Goal: Information Seeking & Learning: Learn about a topic

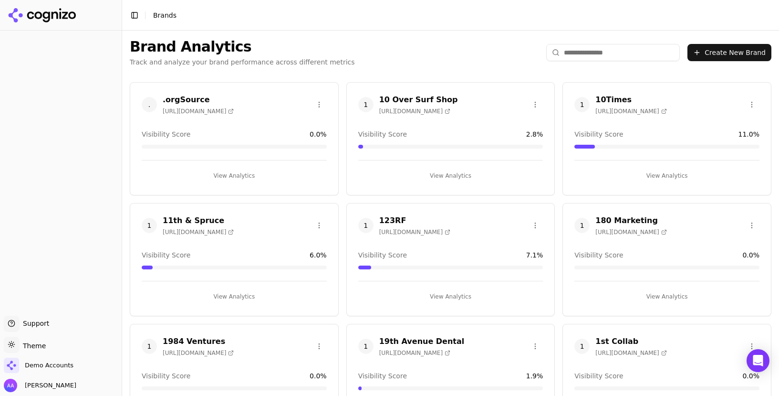
click at [606, 51] on input "search" at bounding box center [613, 52] width 134 height 17
click at [602, 52] on input "search" at bounding box center [613, 52] width 134 height 17
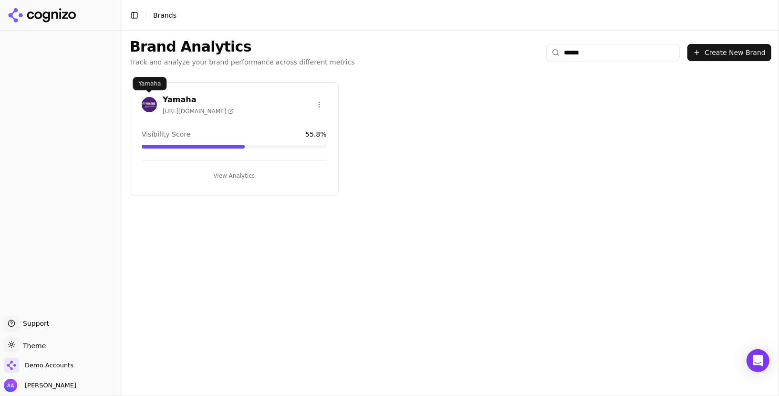
type input "******"
click at [142, 102] on img at bounding box center [149, 104] width 15 height 15
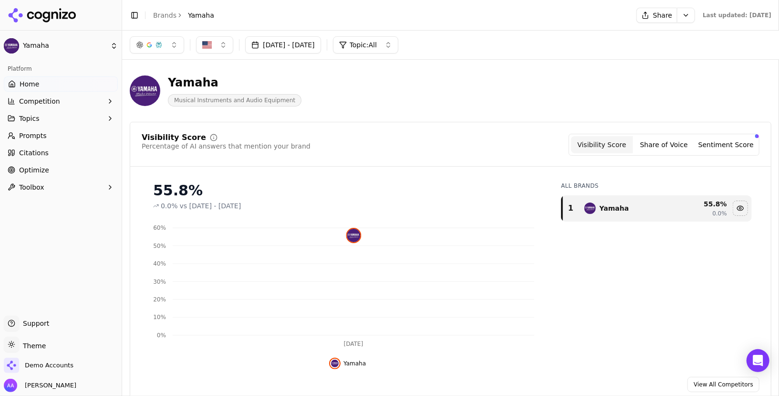
click at [49, 108] on button "Competition" at bounding box center [61, 101] width 114 height 15
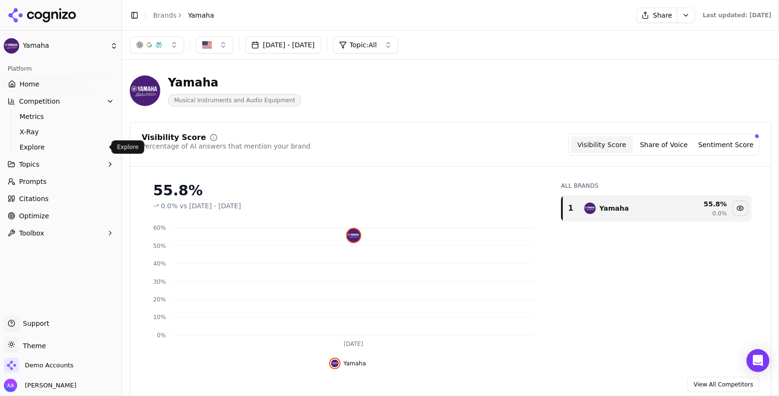
click at [58, 146] on span "Explore" at bounding box center [61, 147] width 83 height 10
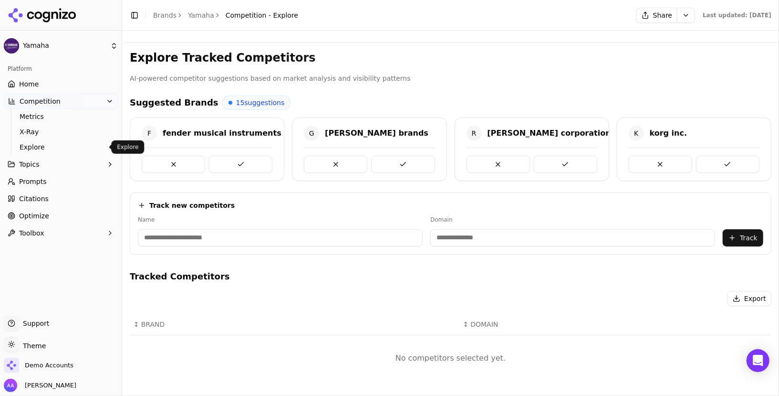
click at [347, 93] on div "Explore Tracked Competitors AI-powered competitor suggestions based on market a…" at bounding box center [451, 219] width 642 height 338
click at [177, 157] on button at bounding box center [173, 164] width 63 height 17
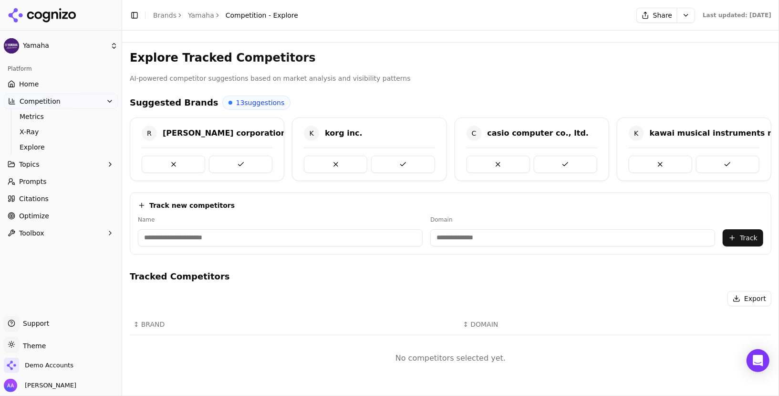
click at [177, 157] on button at bounding box center [173, 164] width 63 height 17
click at [246, 162] on button at bounding box center [240, 164] width 63 height 17
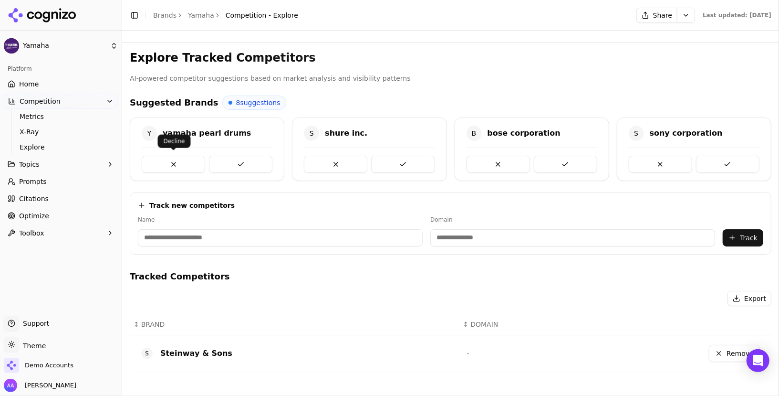
click at [171, 165] on button at bounding box center [173, 164] width 63 height 17
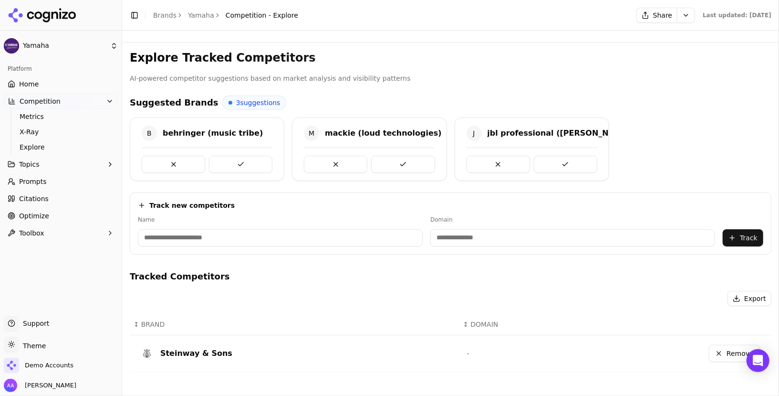
click at [171, 165] on button at bounding box center [173, 164] width 63 height 17
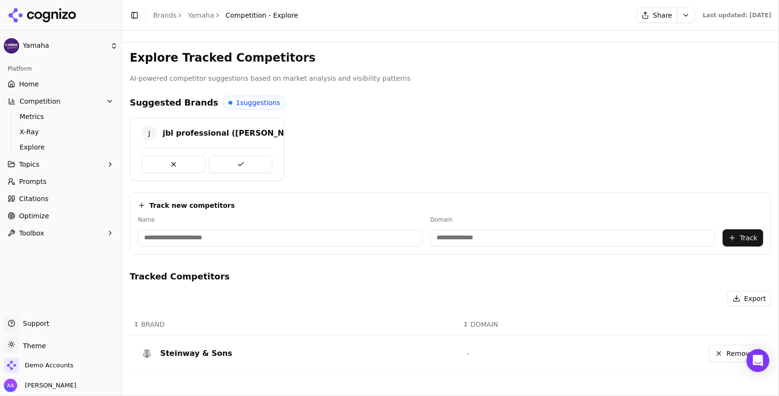
click at [171, 165] on button at bounding box center [173, 164] width 63 height 17
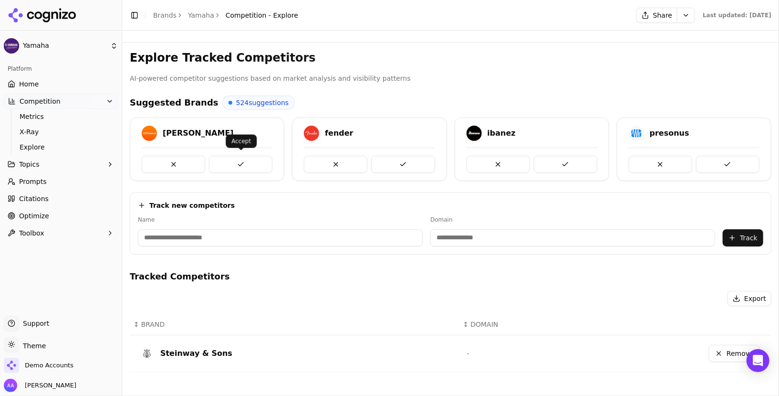
click at [245, 156] on button at bounding box center [240, 164] width 63 height 17
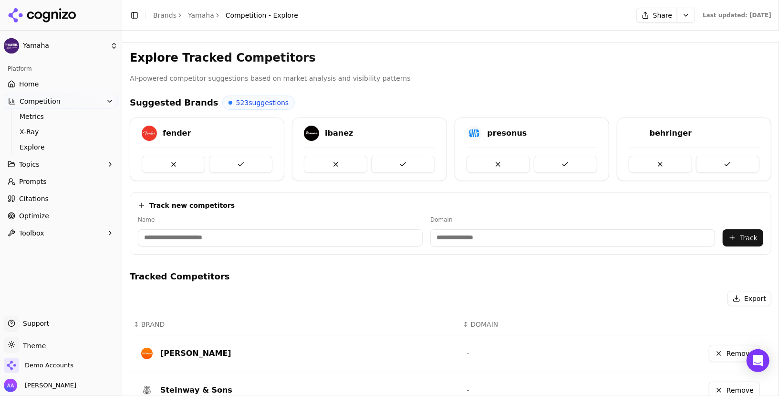
click at [245, 156] on button at bounding box center [240, 164] width 63 height 17
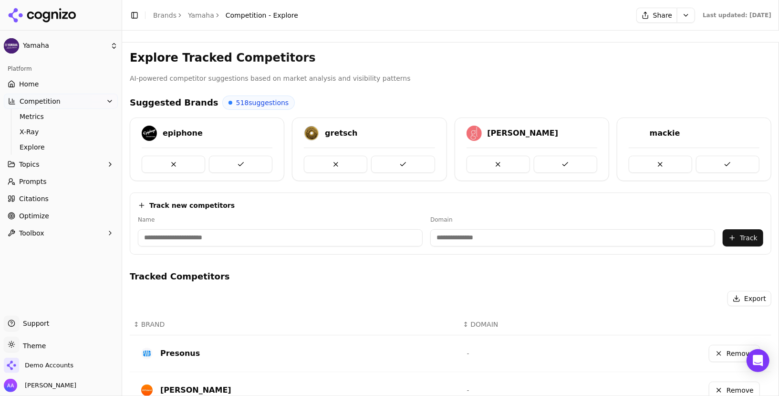
click at [245, 156] on button at bounding box center [240, 164] width 63 height 17
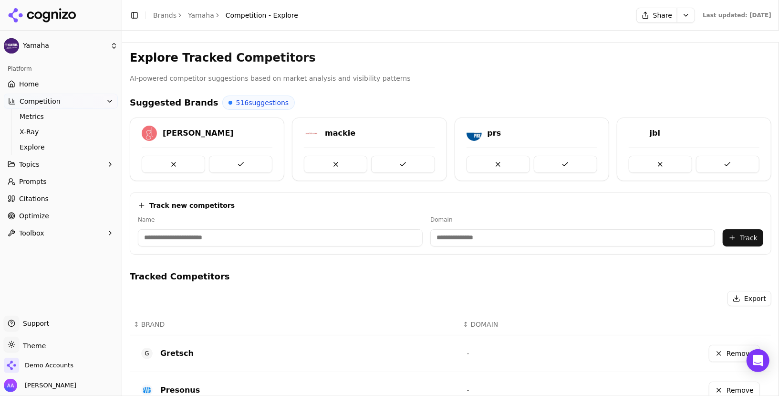
click at [245, 156] on button at bounding box center [240, 164] width 63 height 17
click at [243, 162] on button at bounding box center [240, 164] width 63 height 17
click at [243, 161] on button at bounding box center [240, 164] width 63 height 17
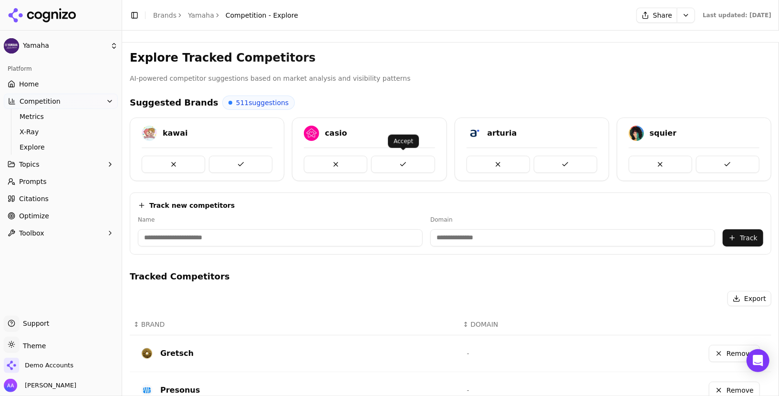
click at [415, 156] on button at bounding box center [402, 164] width 63 height 17
click at [415, 161] on button at bounding box center [402, 164] width 63 height 17
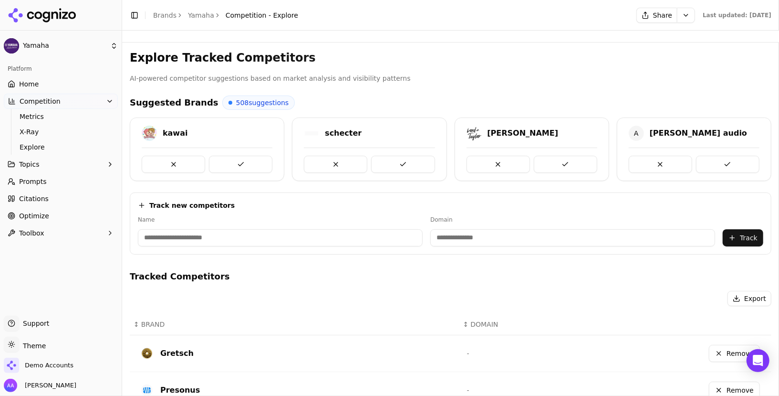
click at [415, 161] on button at bounding box center [402, 164] width 63 height 17
click at [534, 161] on button at bounding box center [565, 164] width 63 height 17
click at [415, 161] on button at bounding box center [402, 164] width 63 height 17
click at [61, 81] on link "Home" at bounding box center [61, 83] width 114 height 15
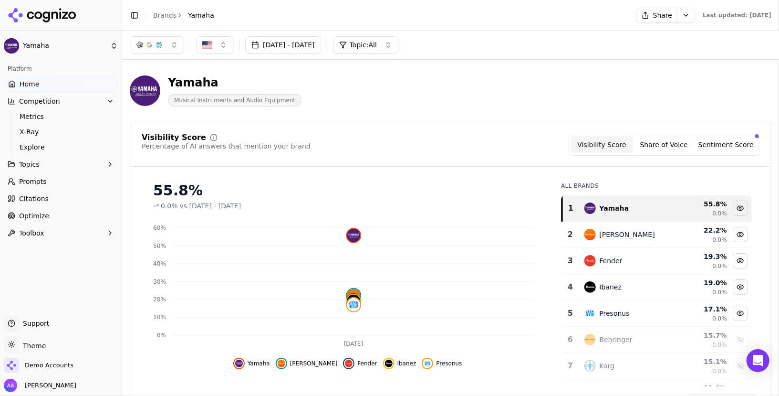
click at [640, 9] on button "Share" at bounding box center [657, 15] width 41 height 15
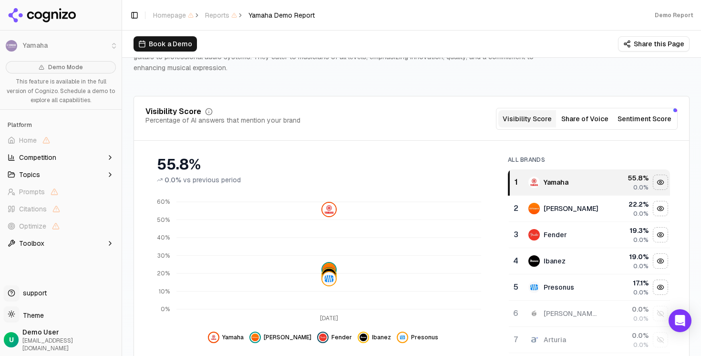
scroll to position [92, 0]
